Goal: Navigation & Orientation: Go to known website

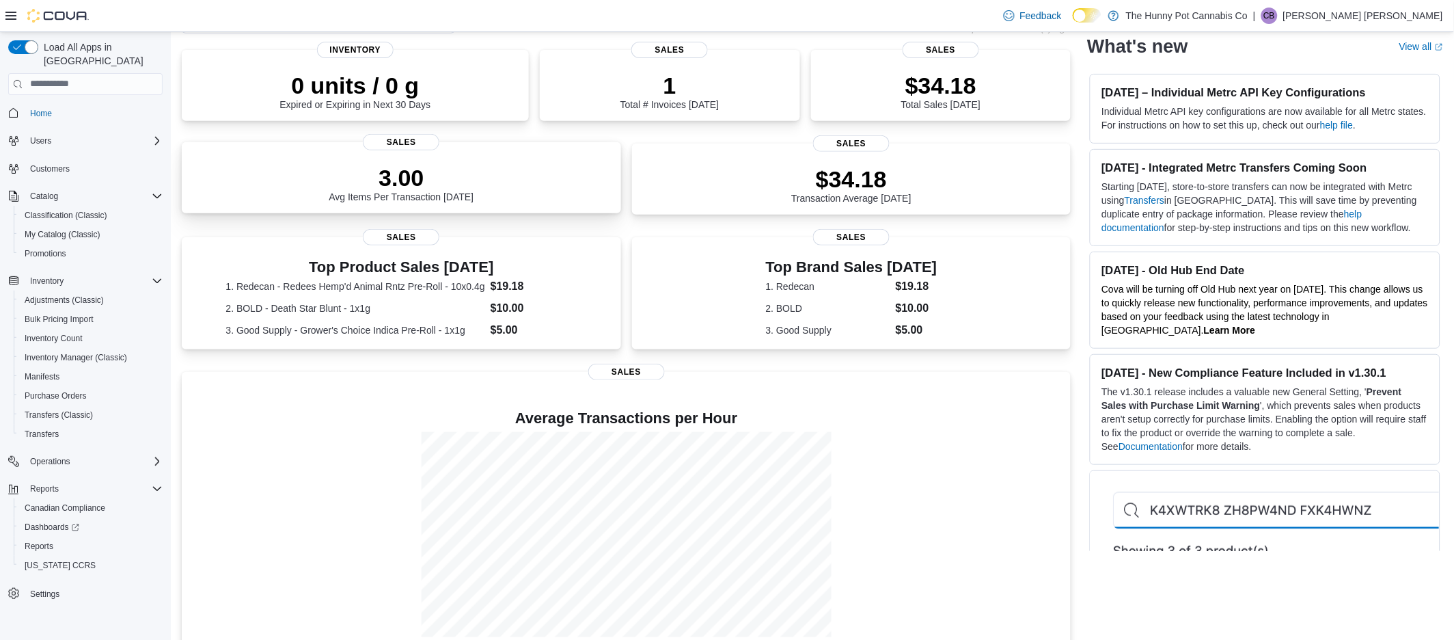
scroll to position [67, 0]
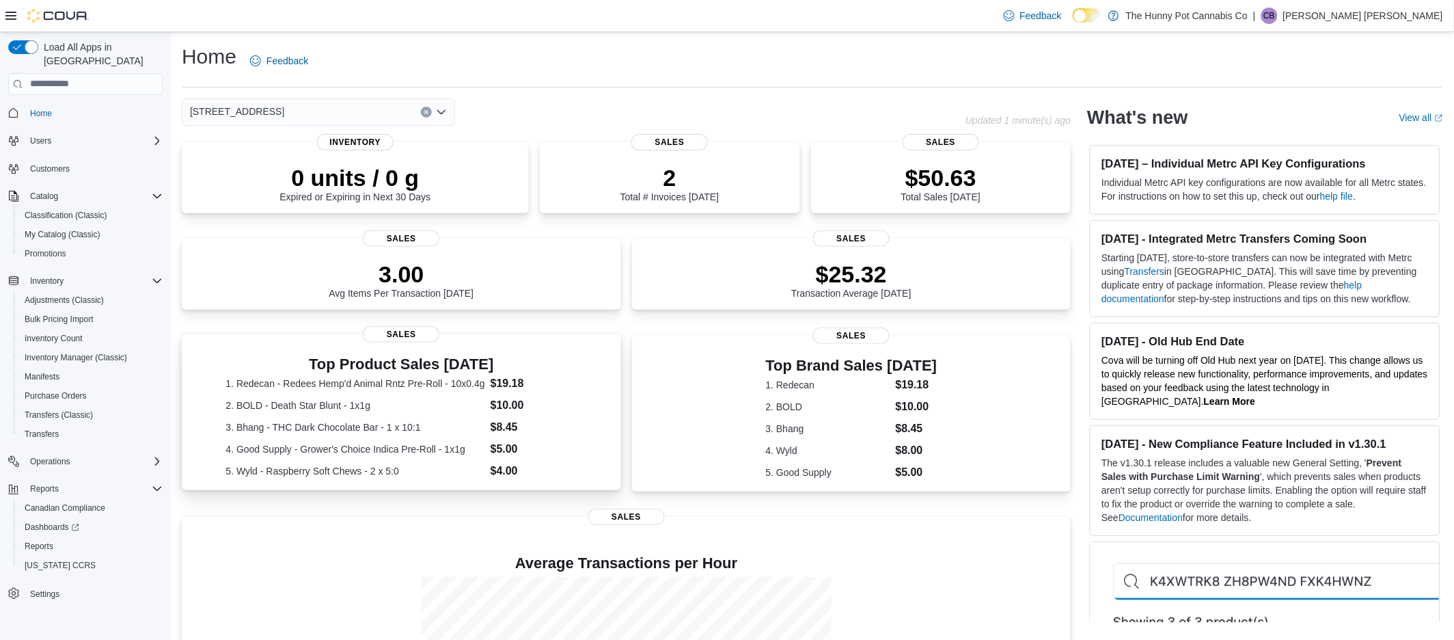
scroll to position [175, 0]
